Goal: Information Seeking & Learning: Learn about a topic

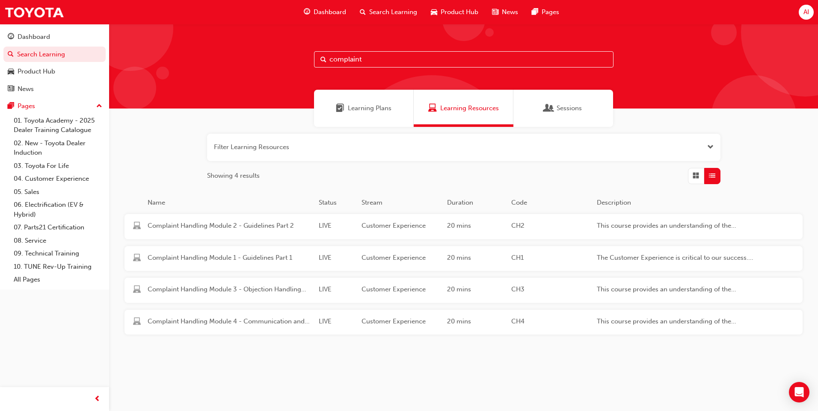
click at [368, 109] on span "Learning Plans" at bounding box center [370, 109] width 44 height 10
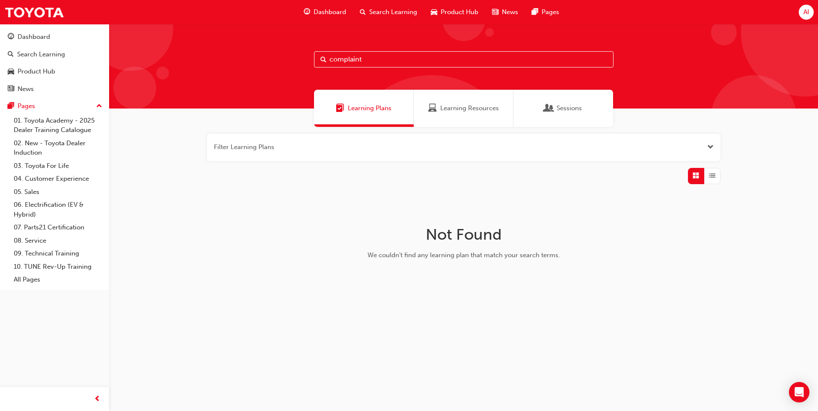
click at [481, 109] on span "Learning Resources" at bounding box center [469, 109] width 59 height 10
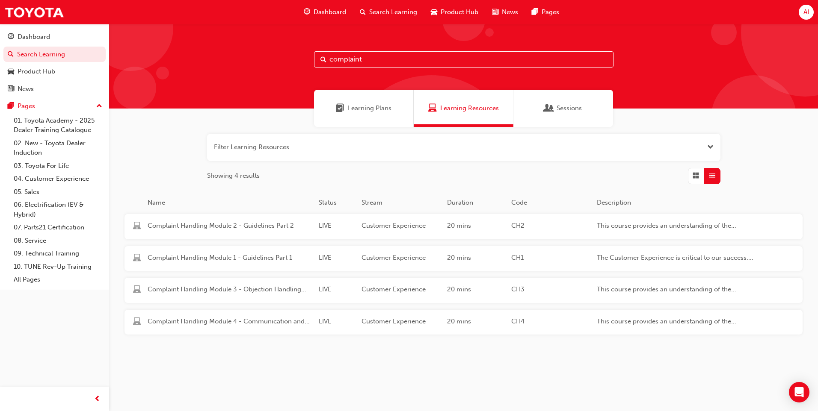
click at [807, 15] on span "AI" at bounding box center [806, 12] width 6 height 10
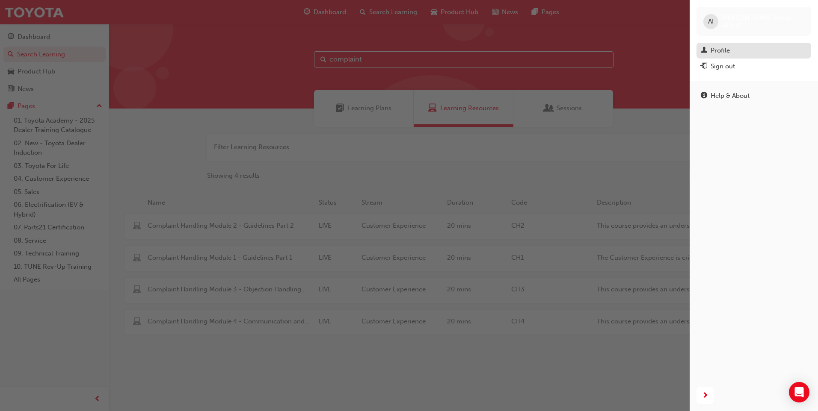
click at [712, 50] on div "Profile" at bounding box center [719, 51] width 19 height 10
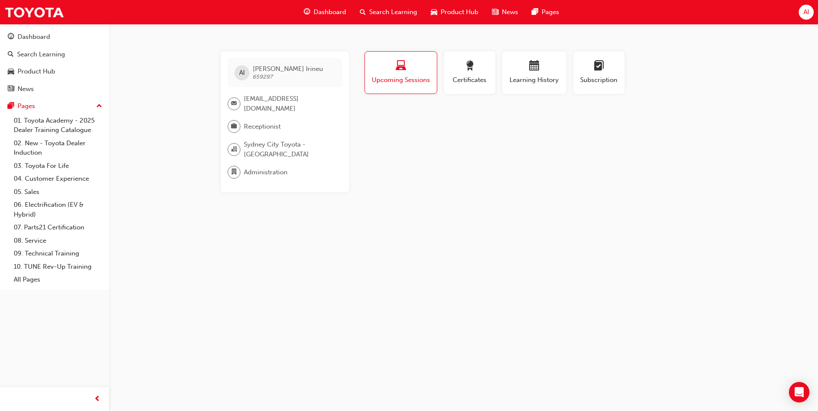
click at [406, 80] on span "Upcoming Sessions" at bounding box center [400, 80] width 59 height 10
click at [479, 77] on span "Certificates" at bounding box center [469, 80] width 38 height 10
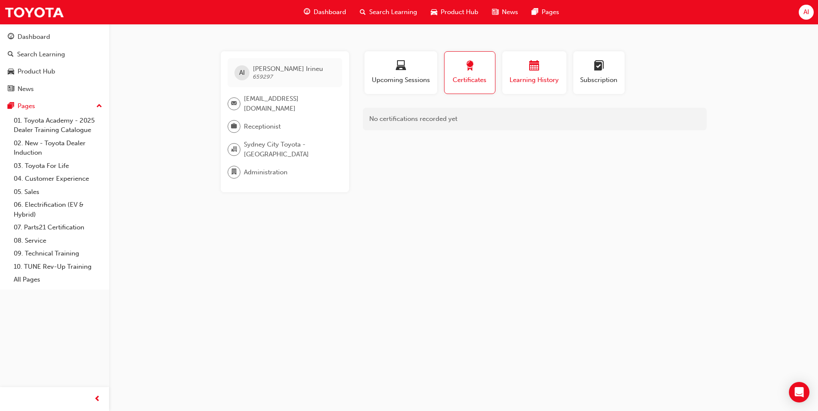
click at [540, 75] on span "Learning History" at bounding box center [534, 80] width 51 height 10
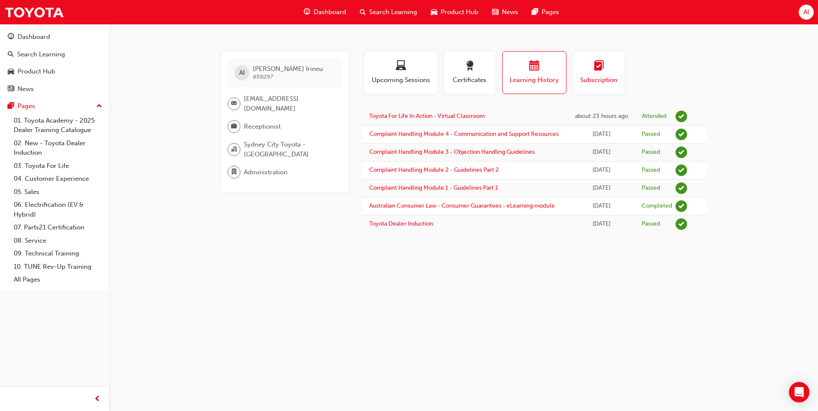
click at [607, 86] on button "Subscription" at bounding box center [598, 72] width 51 height 43
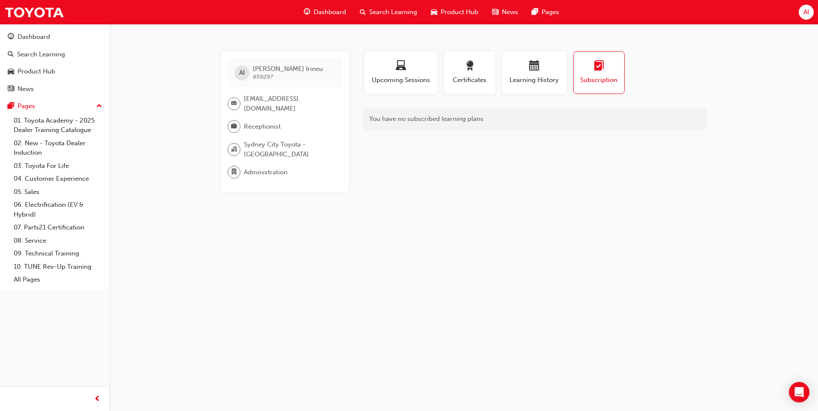
click at [245, 73] on div "AI" at bounding box center [241, 72] width 15 height 15
click at [395, 12] on span "Search Learning" at bounding box center [393, 12] width 48 height 10
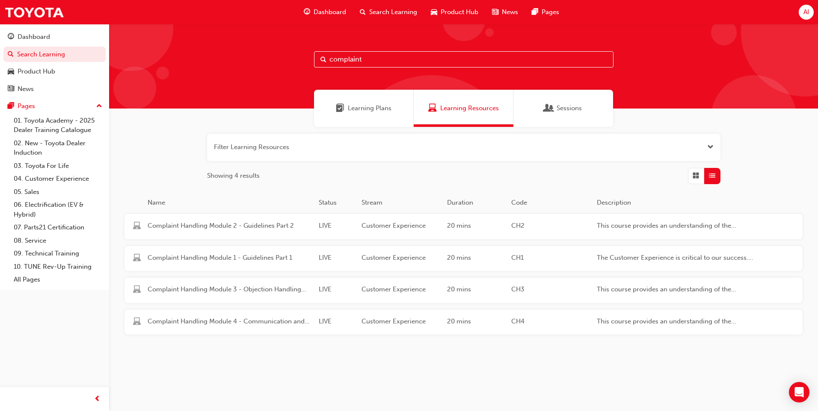
click at [327, 11] on span "Dashboard" at bounding box center [330, 12] width 33 height 10
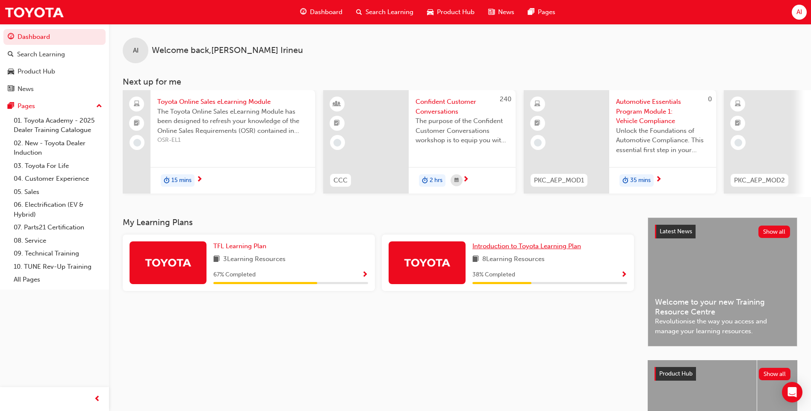
click at [558, 250] on span "Introduction to Toyota Learning Plan" at bounding box center [527, 247] width 109 height 8
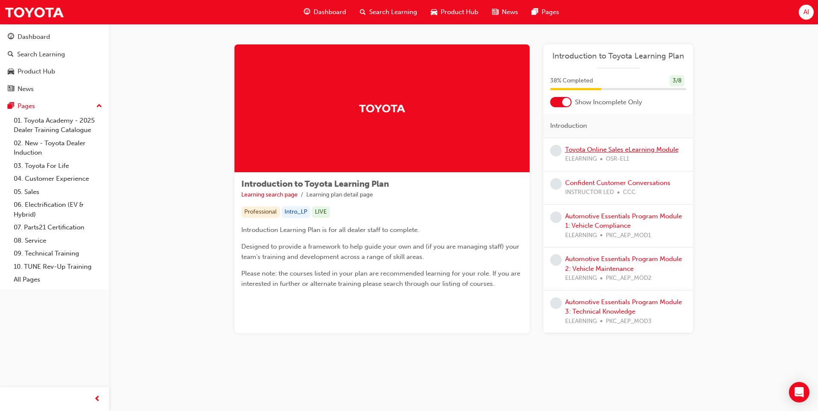
click at [608, 149] on link "Toyota Online Sales eLearning Module" at bounding box center [621, 150] width 113 height 8
click at [652, 183] on link "Confident Customer Conversations" at bounding box center [617, 183] width 105 height 8
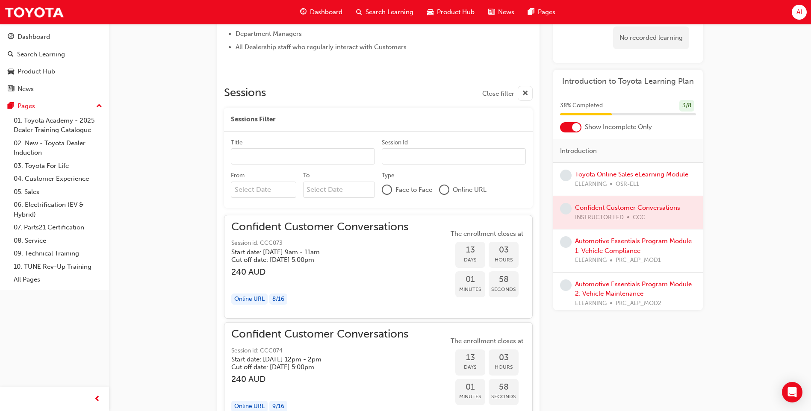
scroll to position [478, 0]
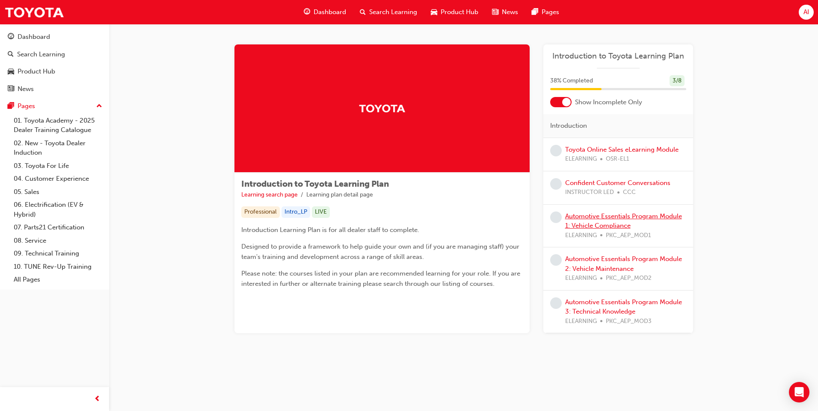
click at [660, 219] on link "Automotive Essentials Program Module 1: Vehicle Compliance" at bounding box center [623, 222] width 117 height 18
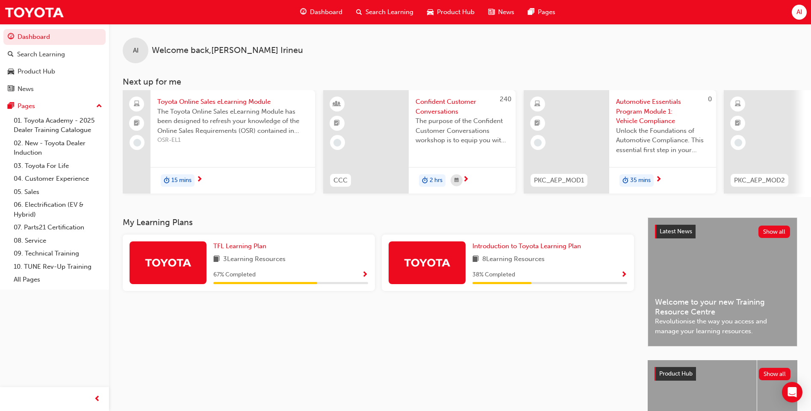
drag, startPoint x: 479, startPoint y: 56, endPoint x: 485, endPoint y: 67, distance: 12.4
click at [479, 56] on div "AI Welcome back , [PERSON_NAME] [PERSON_NAME]" at bounding box center [460, 43] width 702 height 39
click at [571, 47] on div "AI Welcome back , [PERSON_NAME] [PERSON_NAME]" at bounding box center [460, 43] width 702 height 39
click at [32, 56] on div "Search Learning" at bounding box center [41, 55] width 48 height 10
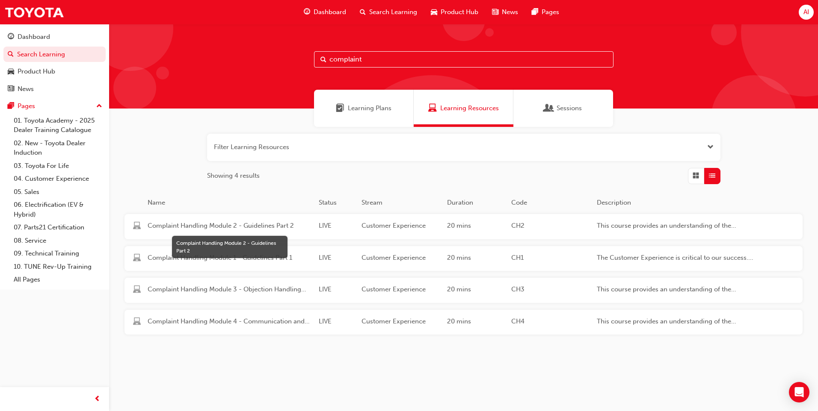
click at [221, 227] on span "Complaint Handling Module 2 - Guidelines Part 2" at bounding box center [230, 226] width 164 height 10
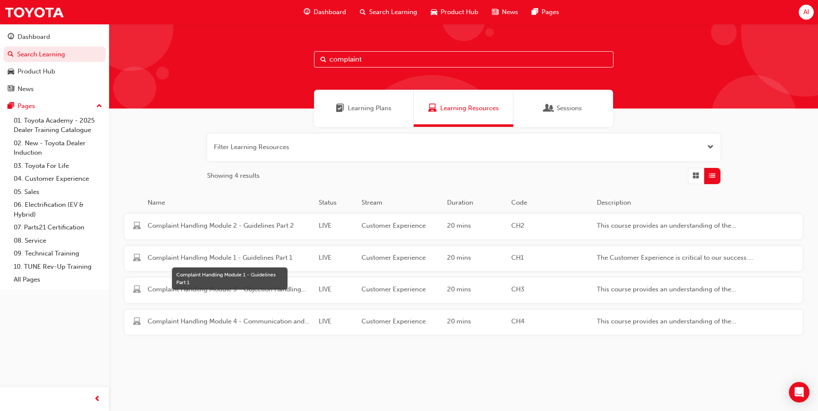
click at [269, 257] on span "Complaint Handling Module 1 - Guidelines Part 1" at bounding box center [230, 258] width 164 height 10
click at [352, 110] on span "Learning Plans" at bounding box center [370, 109] width 44 height 10
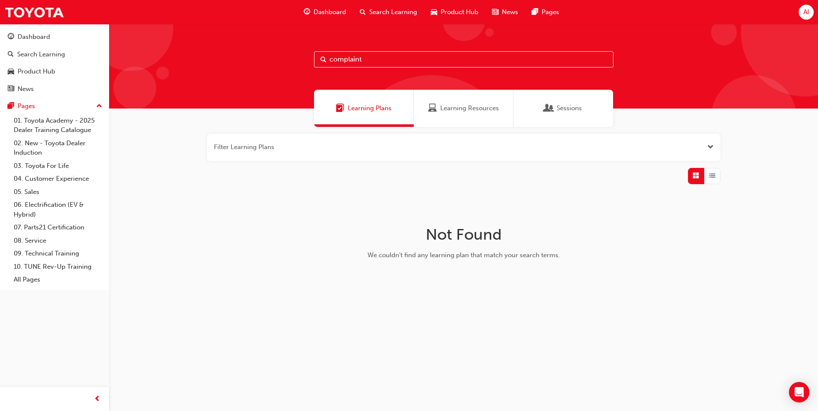
click at [550, 112] on span "Sessions" at bounding box center [548, 109] width 9 height 10
